Goal: Navigation & Orientation: Find specific page/section

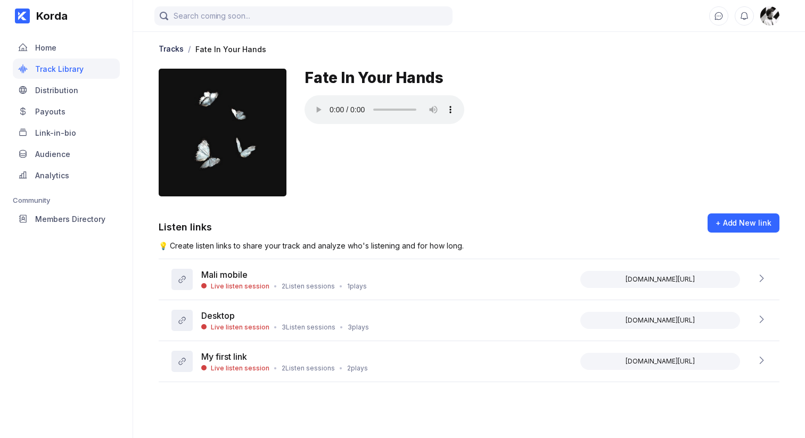
click at [458, 188] on div "Fate In Your Hands" at bounding box center [541, 133] width 475 height 128
click at [112, 307] on div "Korda Home Track Library Distribution Payouts Link-in-bio Audience Analytics Co…" at bounding box center [66, 219] width 133 height 438
click at [627, 66] on div "Tracks / Fate In Your Hands Fate In Your Hands" at bounding box center [469, 122] width 621 height 158
